Goal: Check status: Check status

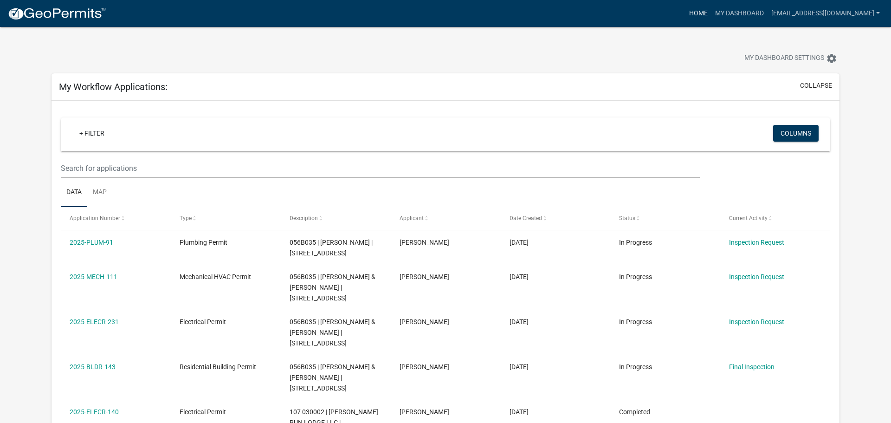
click at [686, 11] on link "Home" at bounding box center [699, 14] width 26 height 18
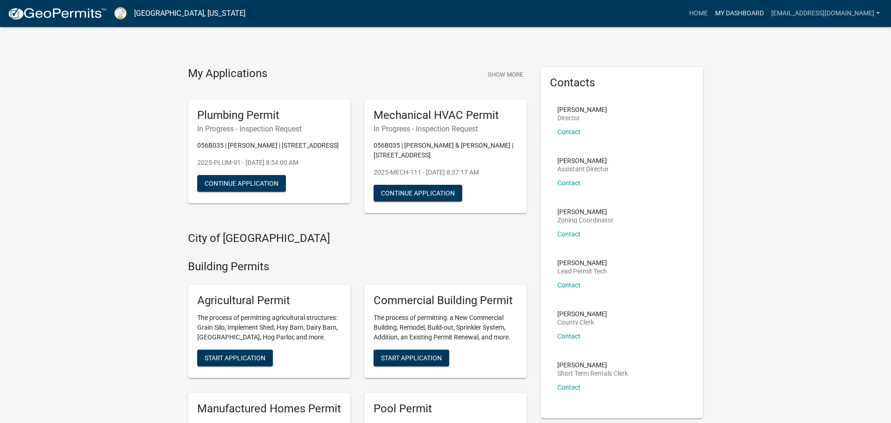
click at [721, 12] on link "My Dashboard" at bounding box center [739, 14] width 56 height 18
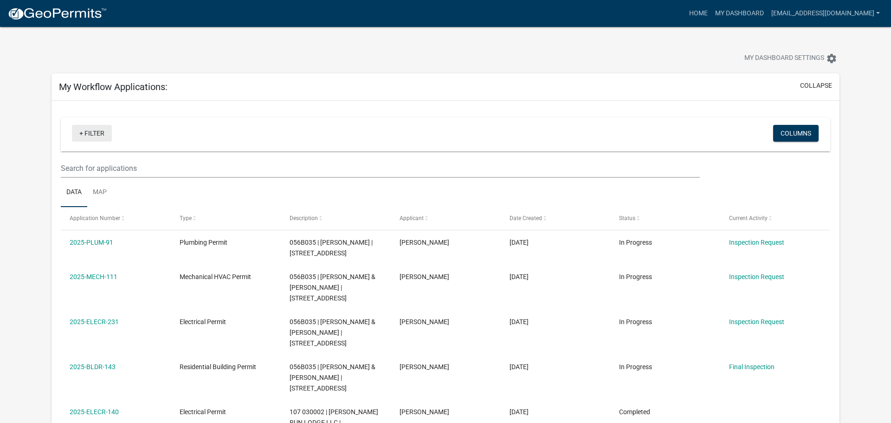
click at [91, 132] on link "+ Filter" at bounding box center [92, 133] width 40 height 17
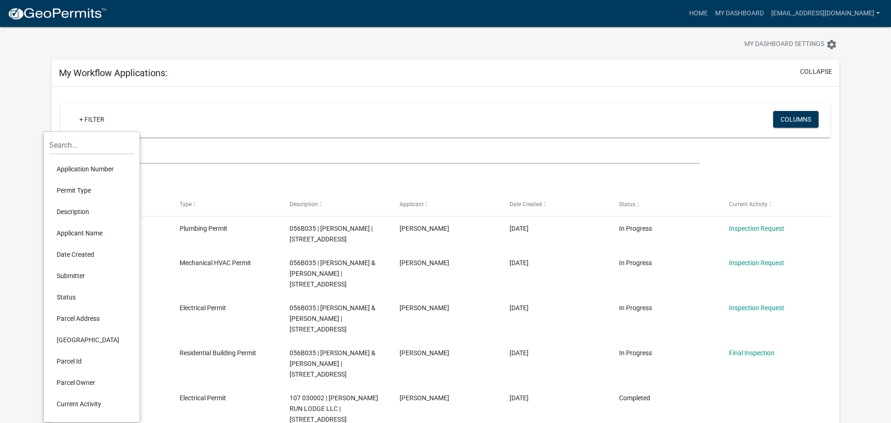
scroll to position [14, 0]
click at [84, 191] on li "Permit Type" at bounding box center [91, 189] width 85 height 21
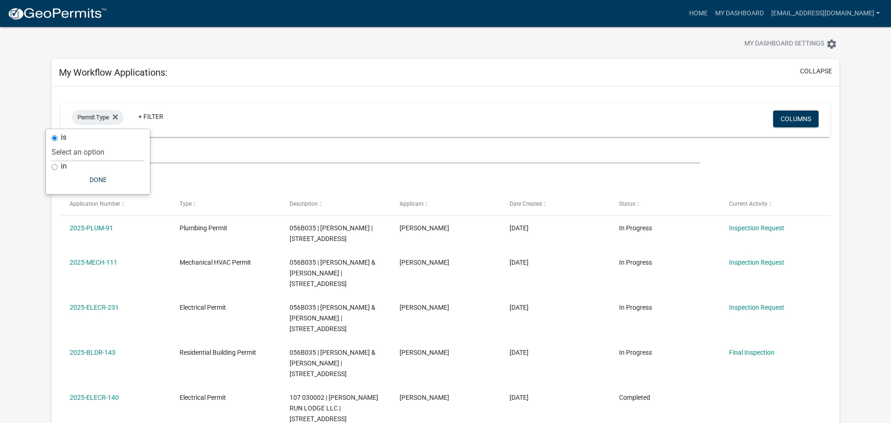
click at [66, 167] on label "in" at bounding box center [64, 165] width 6 height 7
click at [58, 167] on input "in" at bounding box center [55, 167] width 6 height 6
radio input "true"
select select
click at [53, 144] on div "in" at bounding box center [98, 147] width 93 height 10
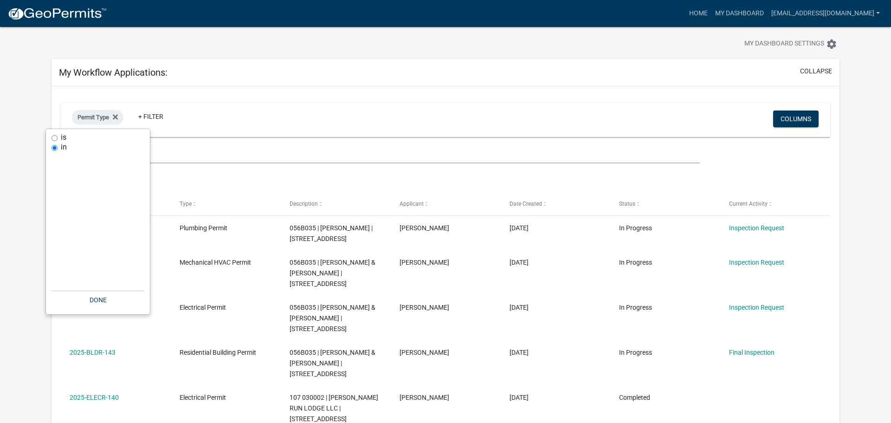
click at [56, 138] on input "is" at bounding box center [55, 138] width 6 height 6
radio input "true"
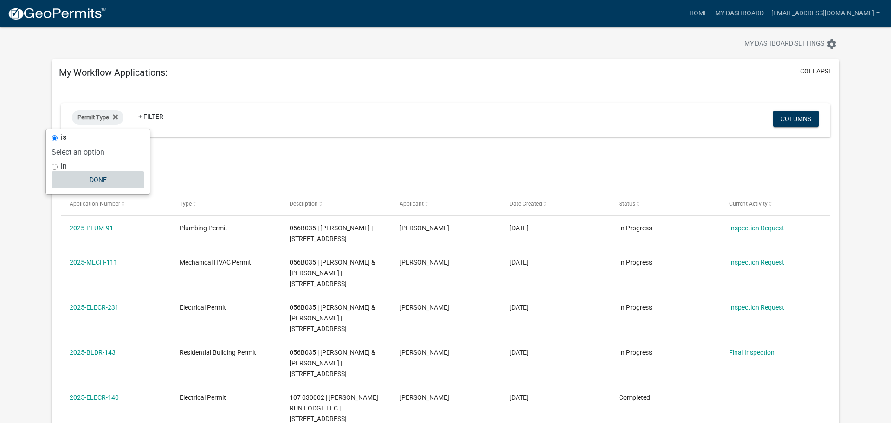
click at [95, 182] on button "Done" at bounding box center [98, 179] width 93 height 17
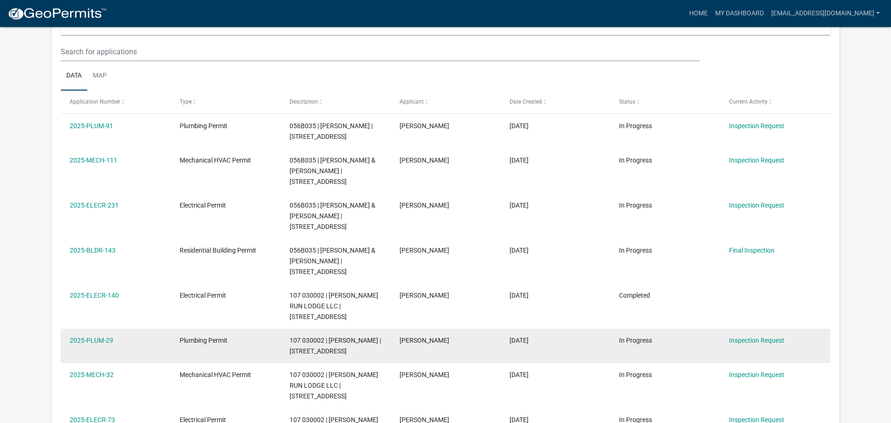
scroll to position [0, 0]
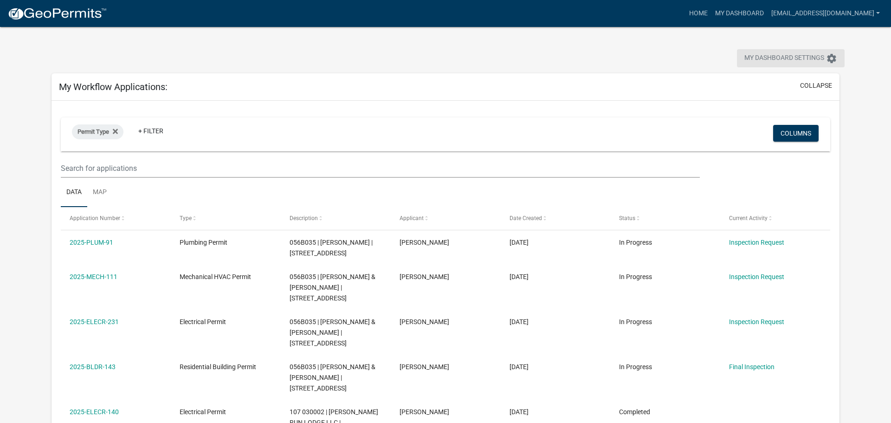
click at [809, 64] on button "My Dashboard Settings settings" at bounding box center [791, 58] width 108 height 18
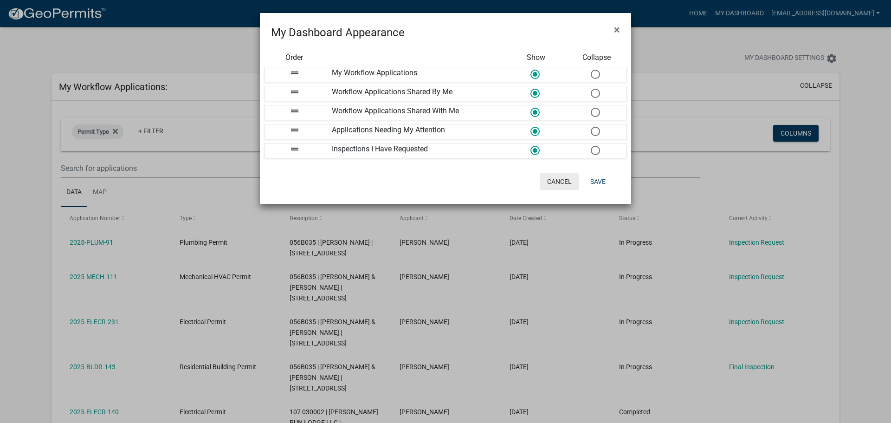
click at [554, 182] on button "Cancel" at bounding box center [559, 181] width 39 height 17
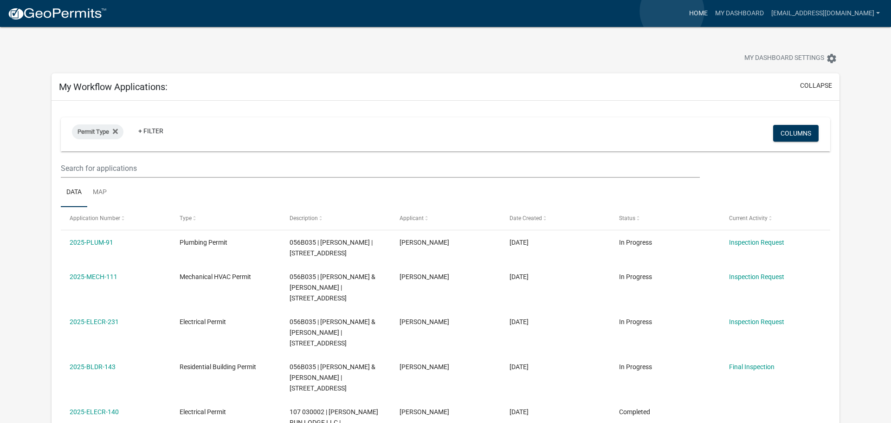
click at [686, 11] on link "Home" at bounding box center [699, 14] width 26 height 18
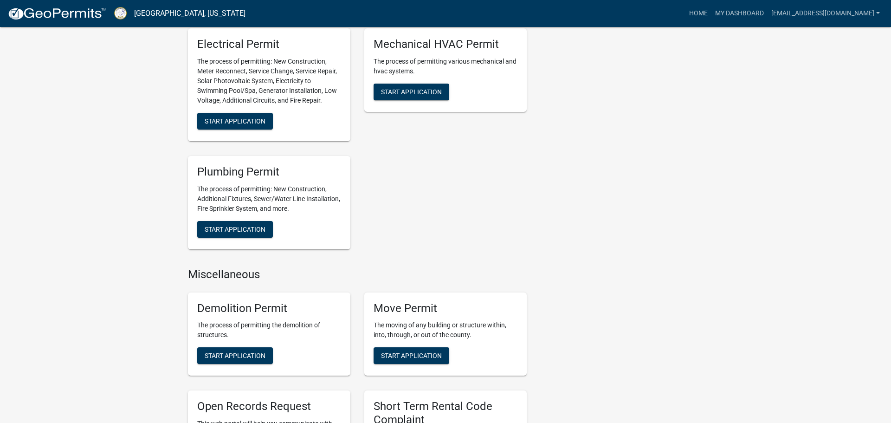
scroll to position [605, 0]
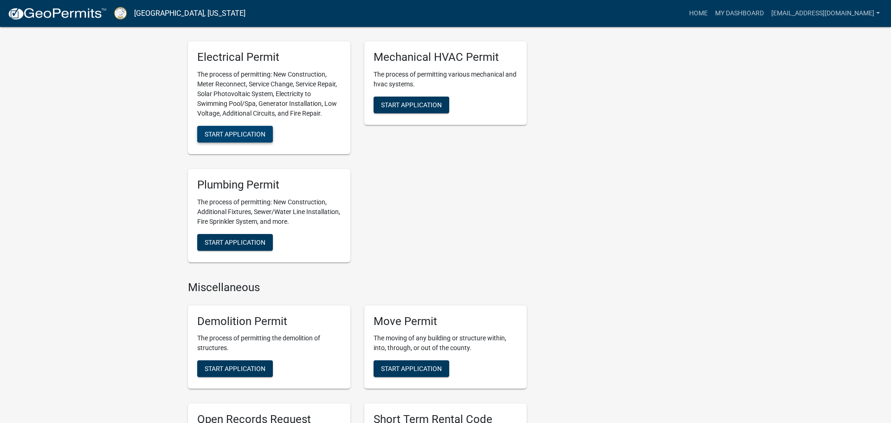
click at [214, 138] on button "Start Application" at bounding box center [235, 134] width 76 height 17
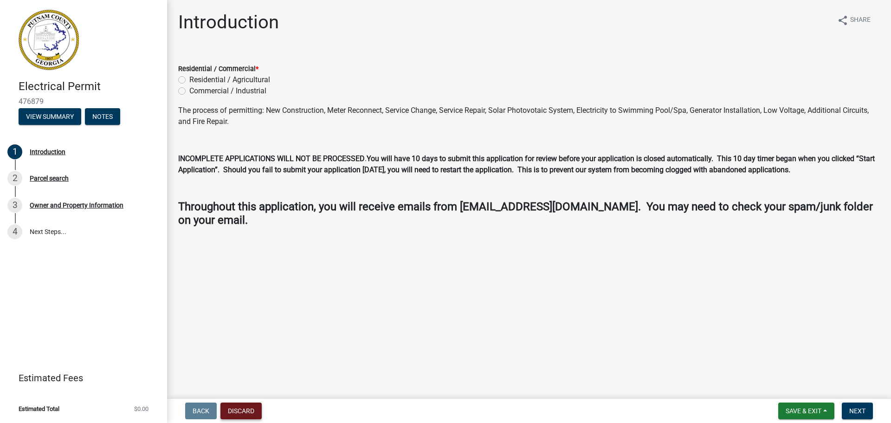
click at [250, 411] on button "Discard" at bounding box center [240, 410] width 41 height 17
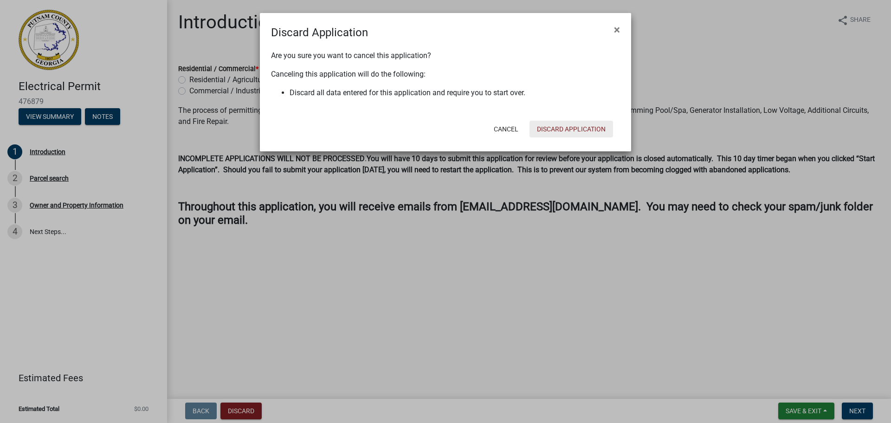
click at [551, 130] on button "Discard Application" at bounding box center [572, 129] width 84 height 17
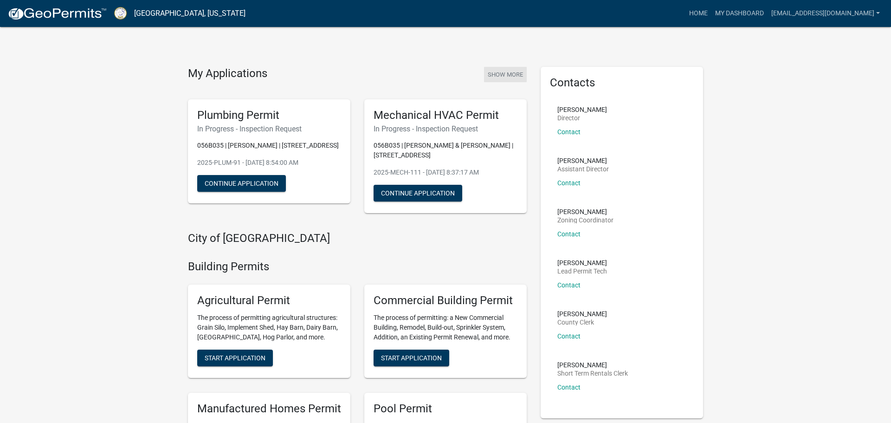
click at [491, 71] on button "Show More" at bounding box center [505, 74] width 43 height 15
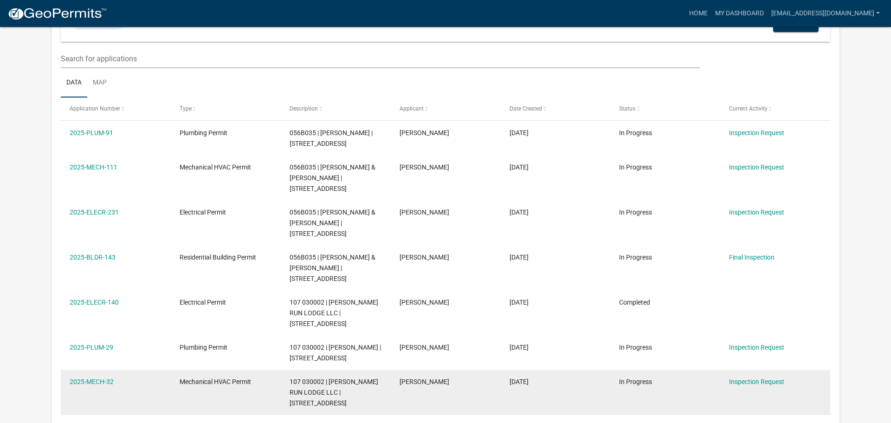
scroll to position [88, 0]
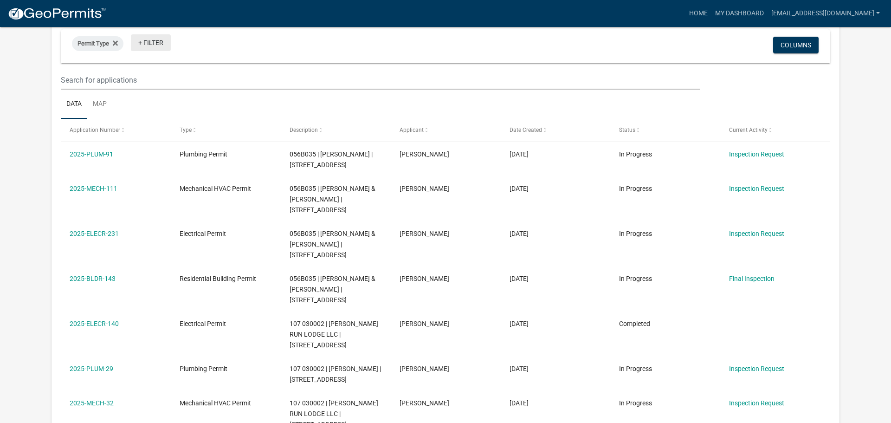
click at [139, 43] on link "+ Filter" at bounding box center [151, 42] width 40 height 17
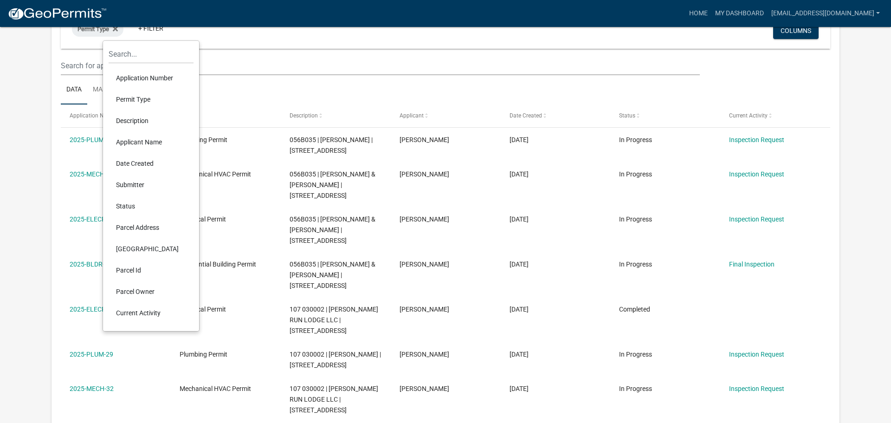
scroll to position [83, 0]
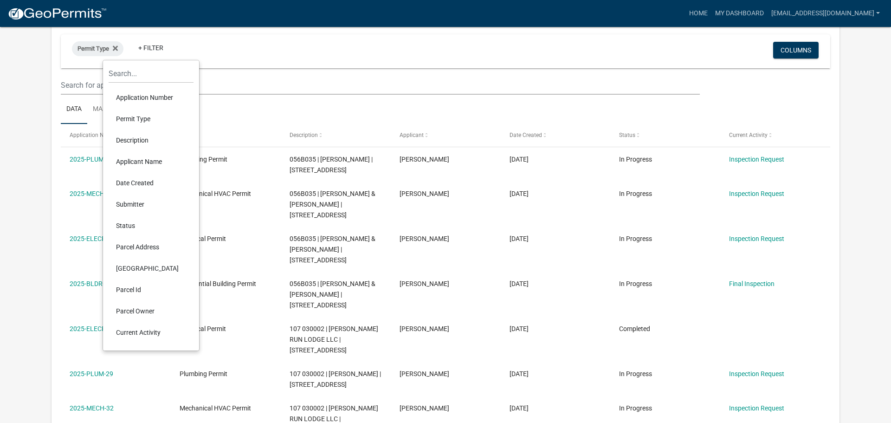
click at [129, 118] on li "Permit Type" at bounding box center [151, 118] width 85 height 21
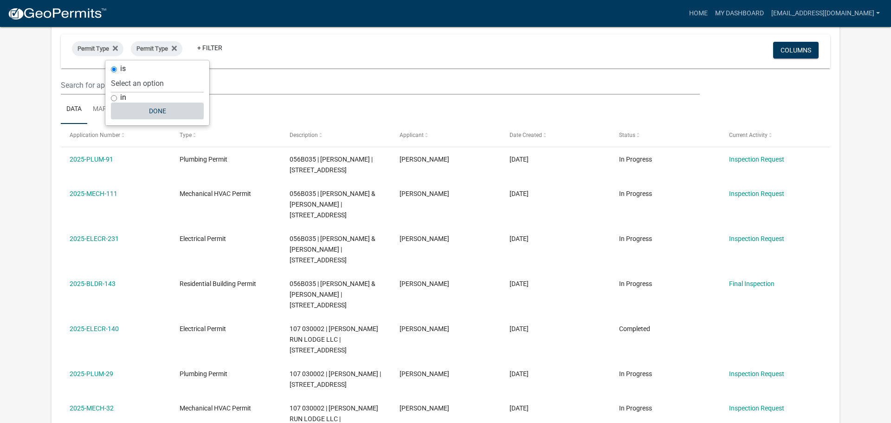
click at [163, 108] on button "Done" at bounding box center [157, 111] width 93 height 17
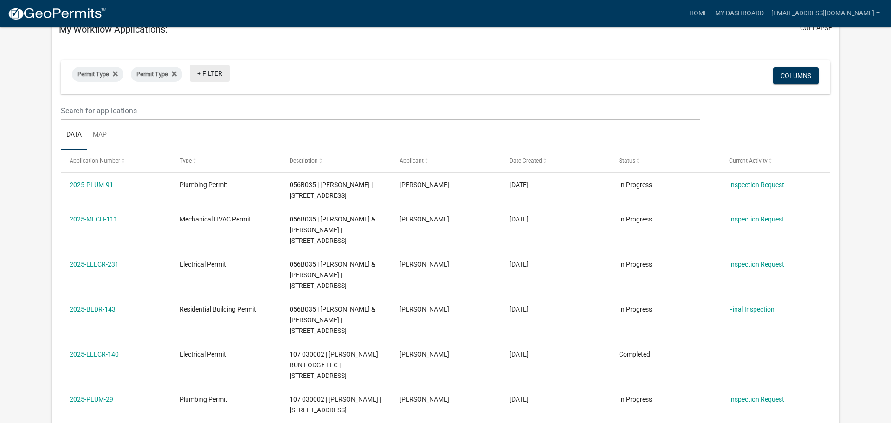
scroll to position [0, 0]
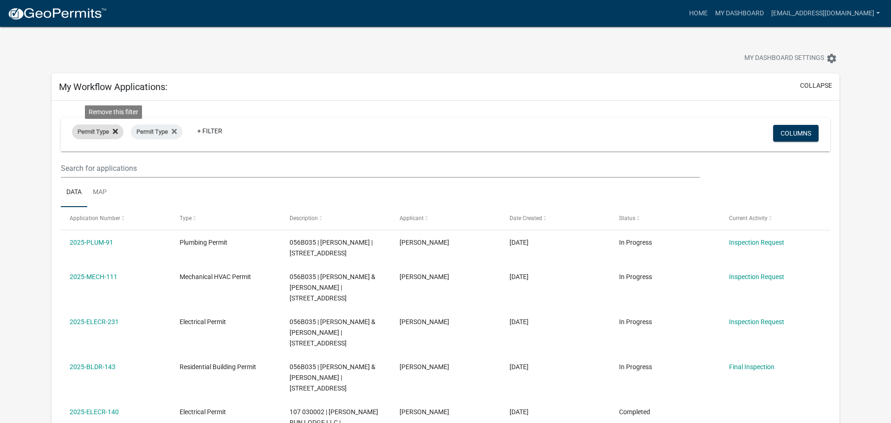
click at [117, 132] on icon at bounding box center [115, 131] width 5 height 5
click at [116, 133] on icon at bounding box center [115, 131] width 5 height 7
click at [728, 9] on link "My Dashboard" at bounding box center [739, 14] width 56 height 18
click at [686, 15] on link "Home" at bounding box center [699, 14] width 26 height 18
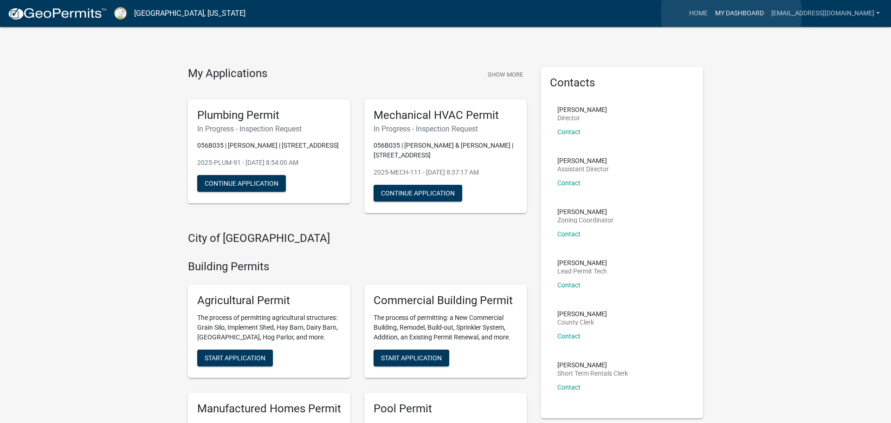
click at [731, 14] on link "My Dashboard" at bounding box center [739, 14] width 56 height 18
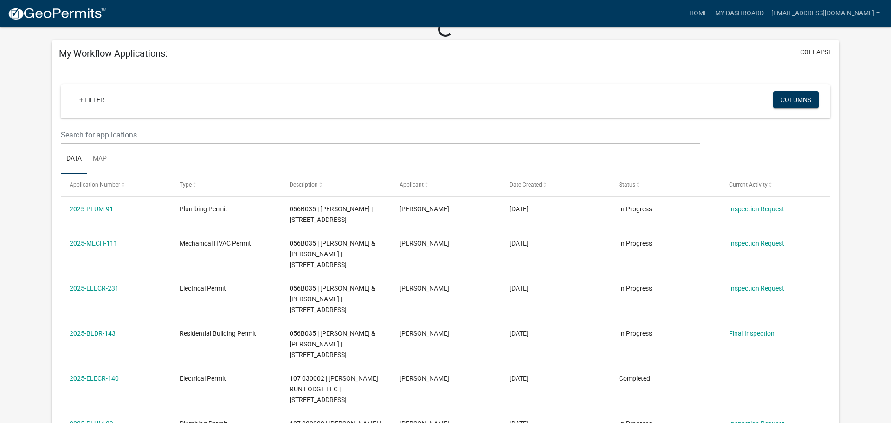
scroll to position [88, 0]
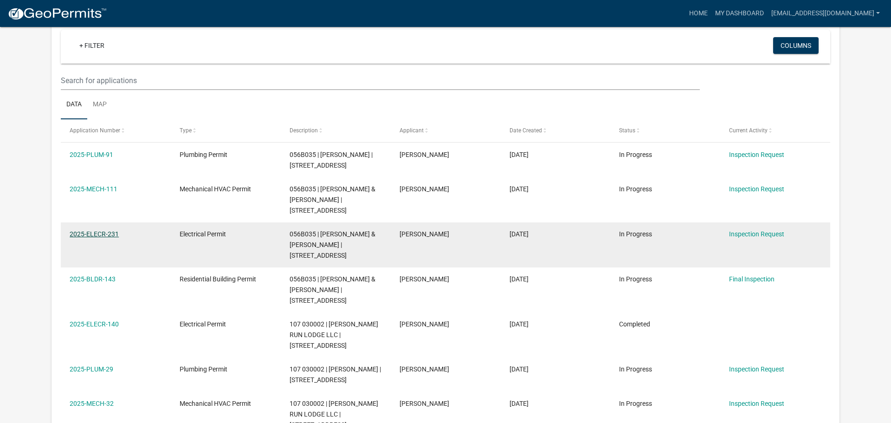
click at [93, 230] on link "2025-ELECR-231" at bounding box center [94, 233] width 49 height 7
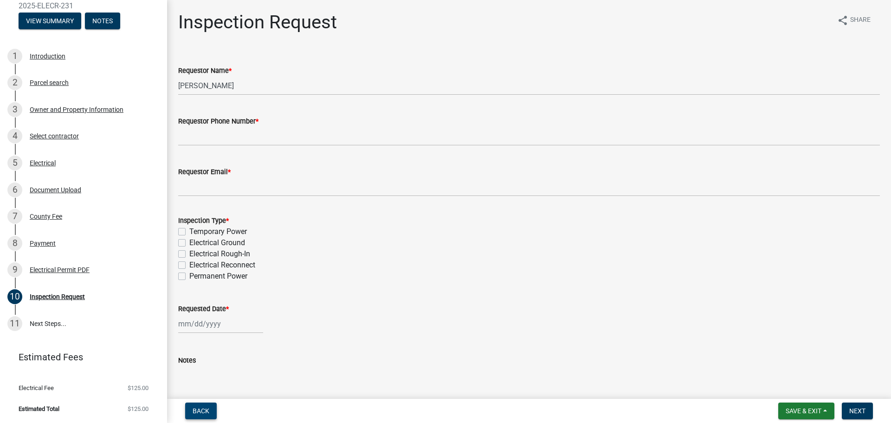
drag, startPoint x: 200, startPoint y: 413, endPoint x: 192, endPoint y: 394, distance: 21.0
click at [200, 413] on span "Back" at bounding box center [201, 410] width 17 height 7
